Goal: Task Accomplishment & Management: Complete application form

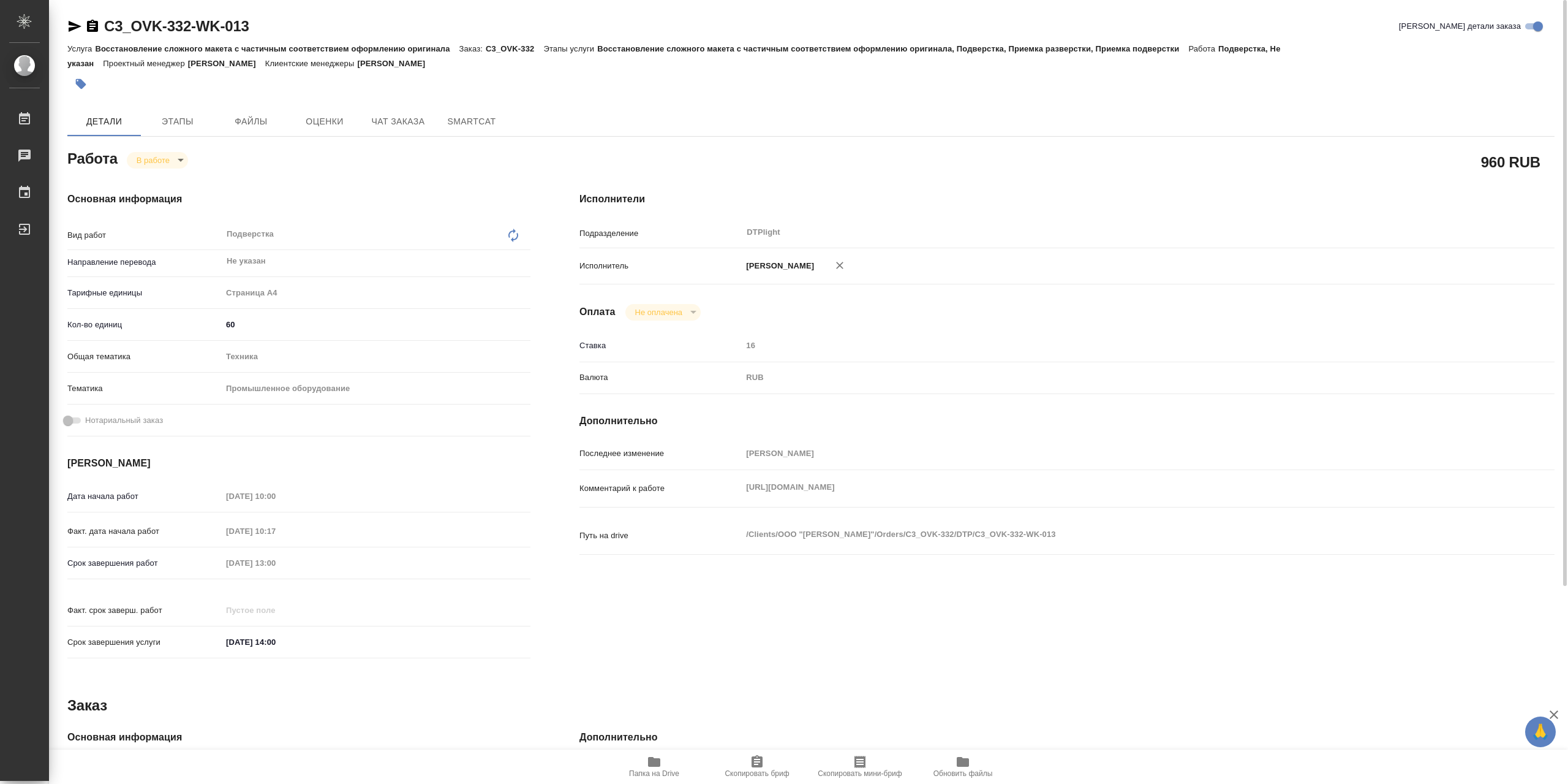
click at [636, 768] on span "Папка на Drive" at bounding box center [654, 766] width 88 height 23
click at [158, 173] on div "Основная информация Вид работ Подверстка x ​ Направление перевода Не указан ​ Т…" at bounding box center [298, 429] width 512 height 523
click at [172, 166] on body "🙏 .cls-1 fill:#fff; AWATERA Сархатов [PERSON_NAME] Работы 0 Чаты График Выйти C…" at bounding box center [784, 392] width 1568 height 784
drag, startPoint x: 170, startPoint y: 187, endPoint x: 244, endPoint y: 163, distance: 77.8
click at [172, 187] on button "Выполнен" at bounding box center [158, 184] width 44 height 13
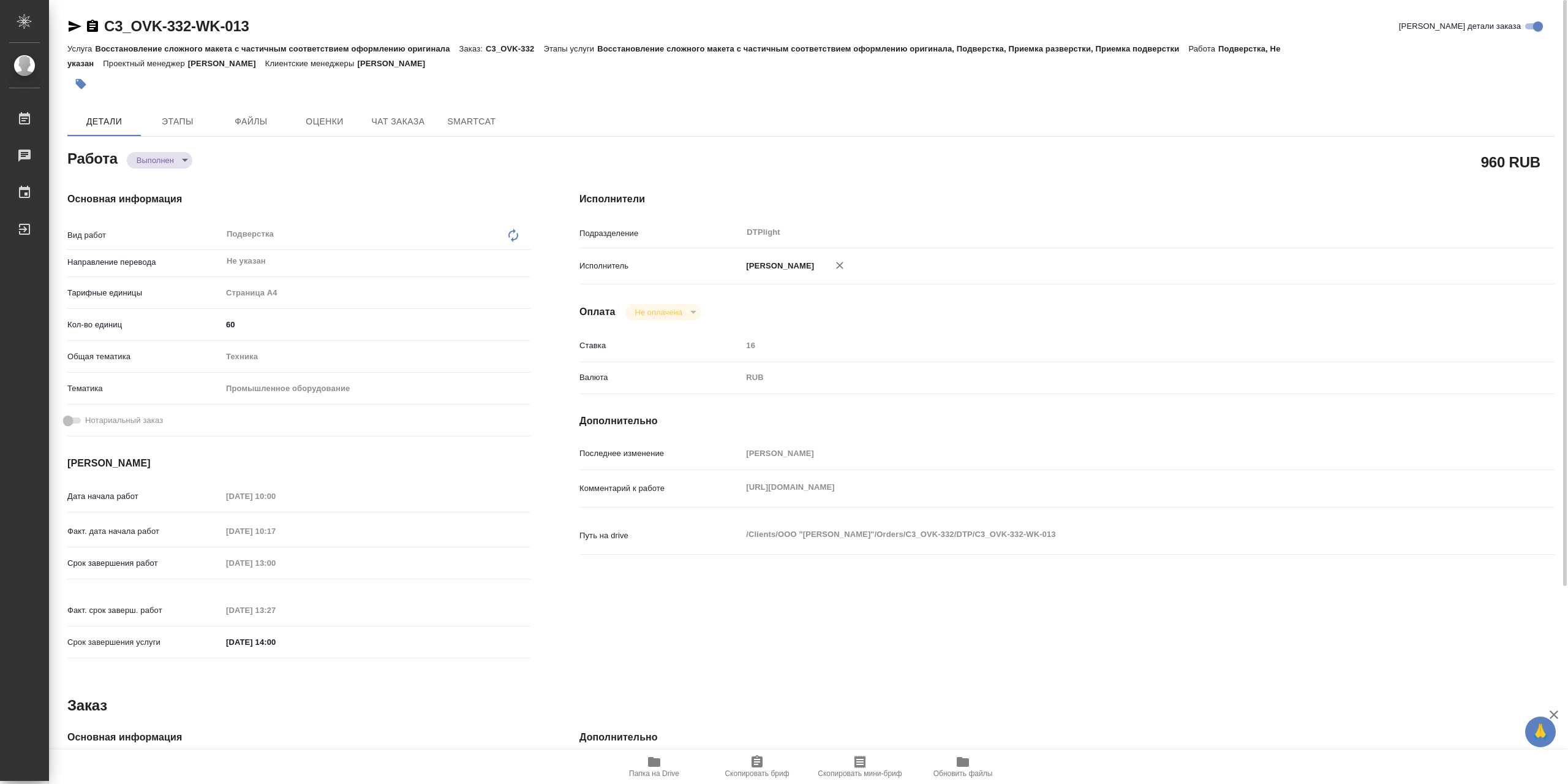
type textarea "x"
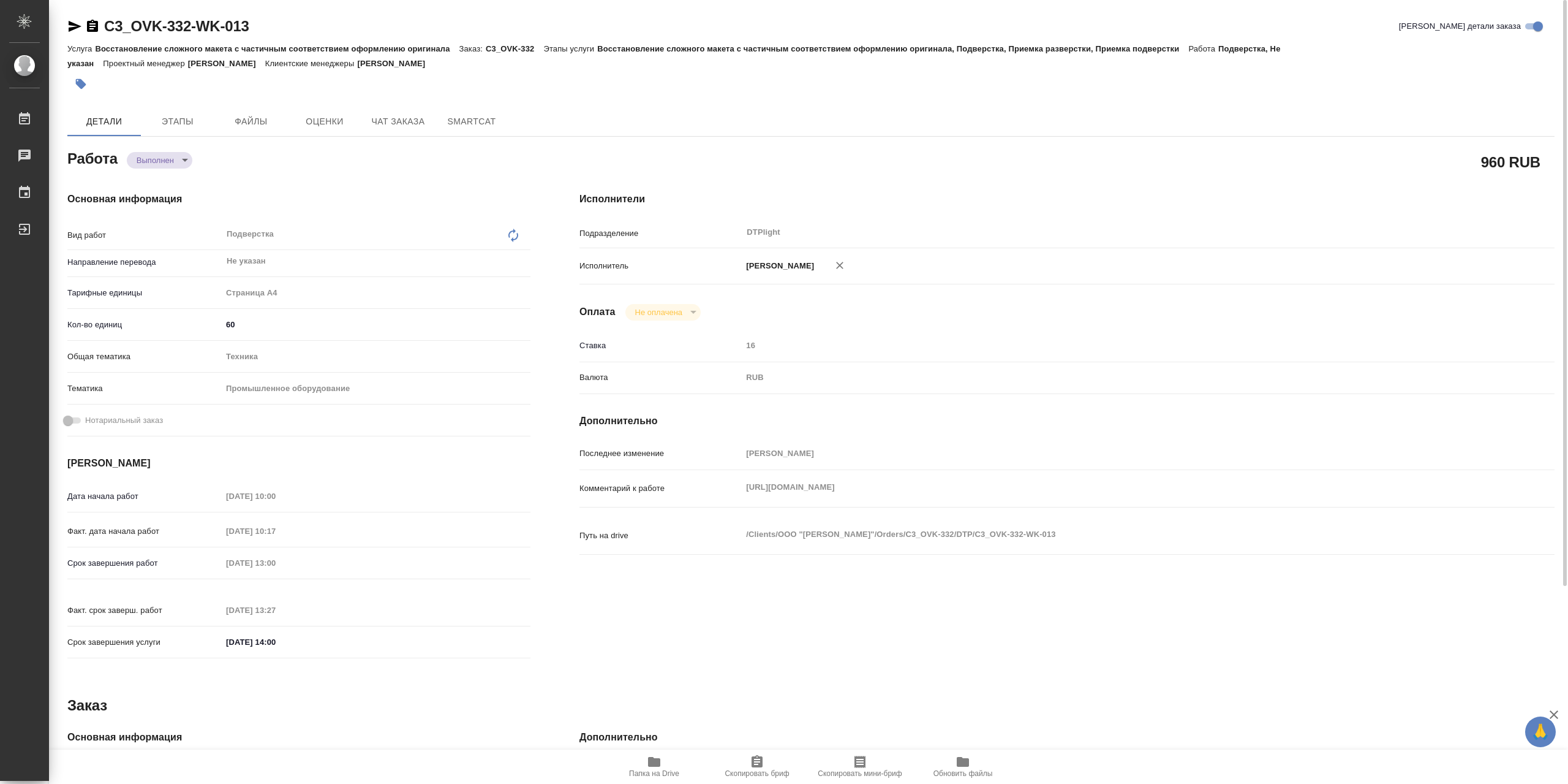
type textarea "x"
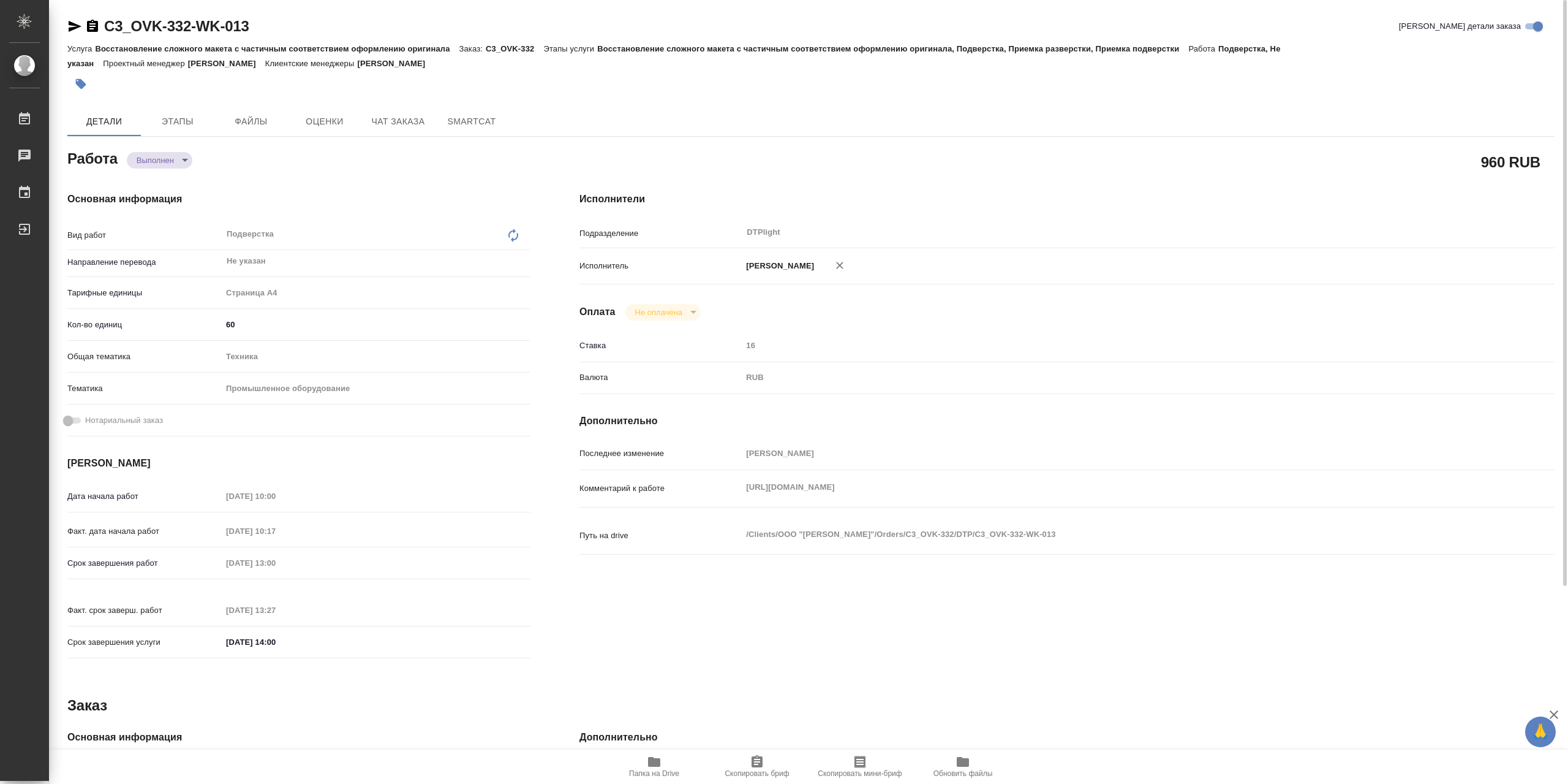
type textarea "x"
